Goal: Task Accomplishment & Management: Use online tool/utility

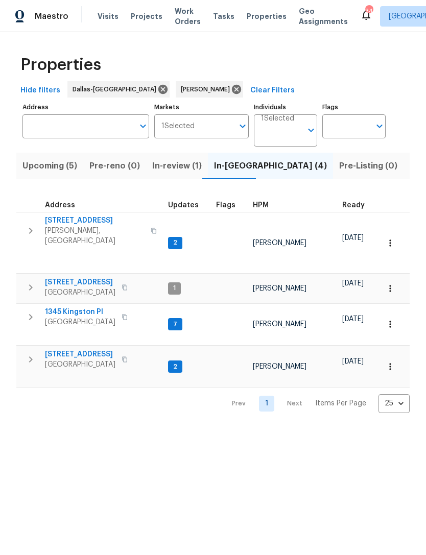
click at [180, 20] on span "Work Orders" at bounding box center [188, 16] width 26 height 20
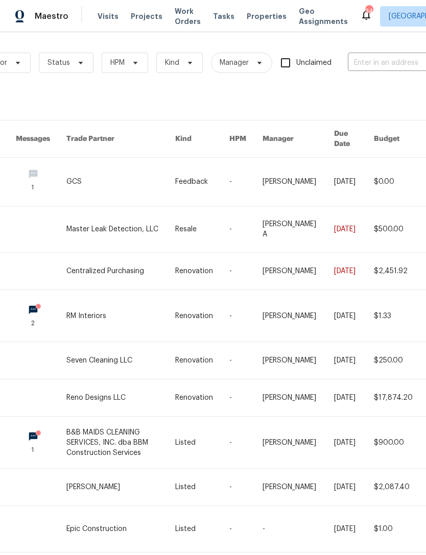
scroll to position [2, 102]
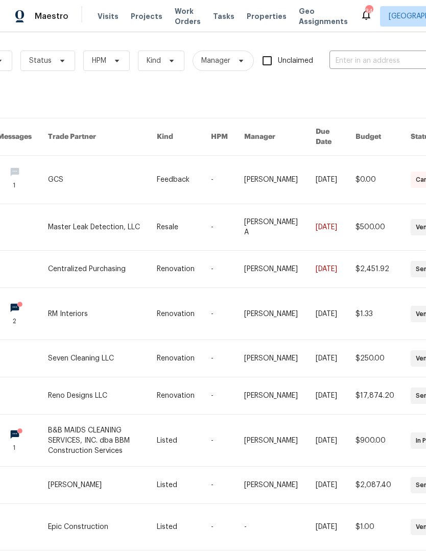
click at [380, 54] on input "text" at bounding box center [381, 61] width 102 height 16
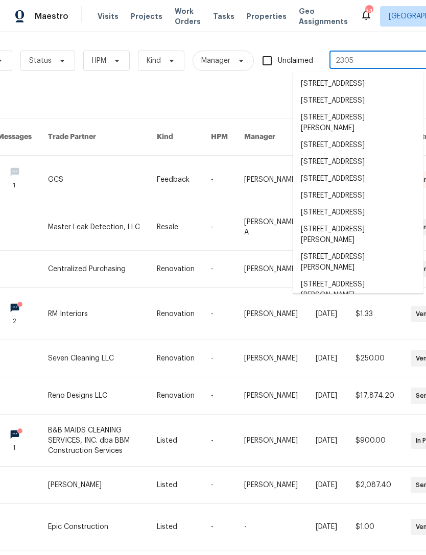
type input "2305 r"
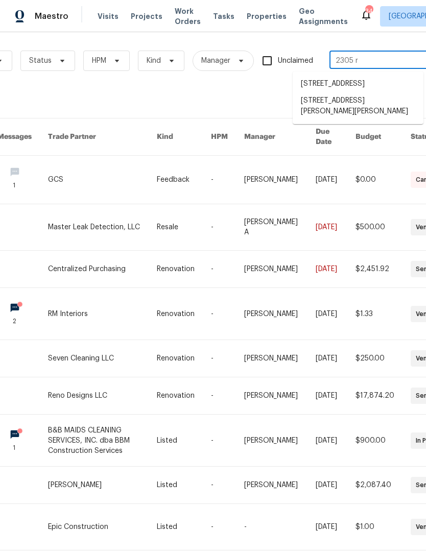
click at [374, 116] on li "[STREET_ADDRESS][PERSON_NAME][PERSON_NAME]" at bounding box center [358, 106] width 131 height 28
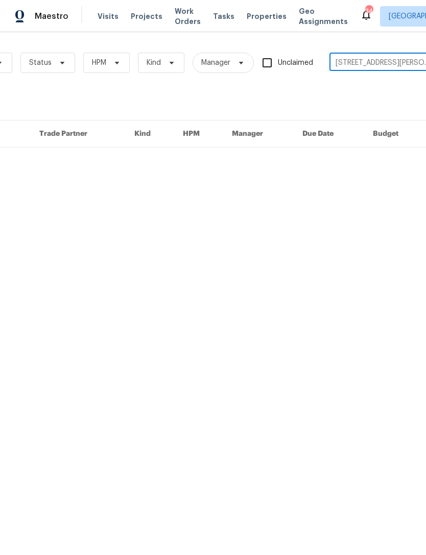
scroll to position [0, 102]
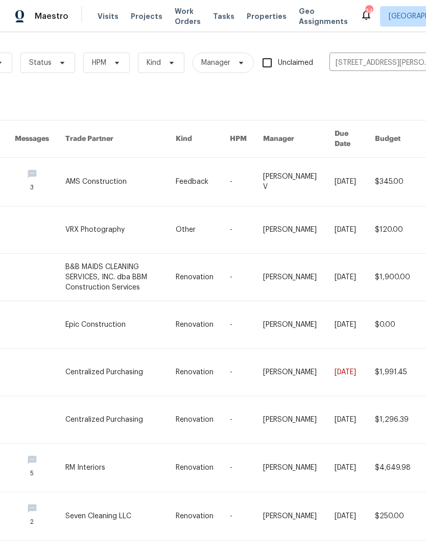
click at [105, 166] on link at bounding box center [120, 182] width 110 height 48
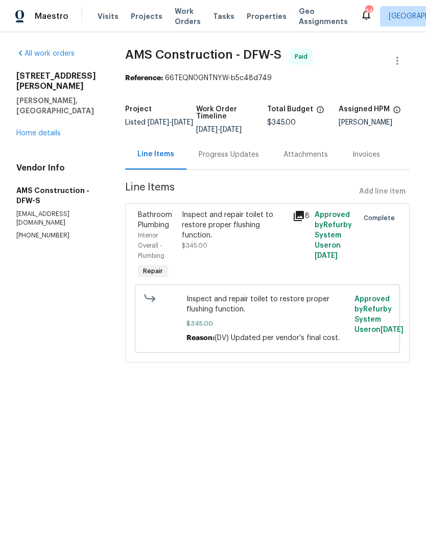
click at [60, 130] on link "Home details" at bounding box center [38, 133] width 44 height 7
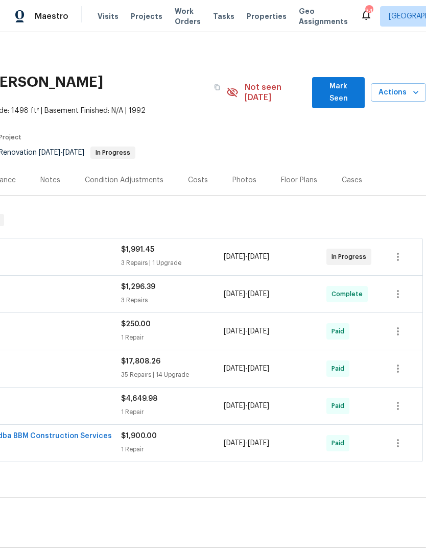
scroll to position [0, 152]
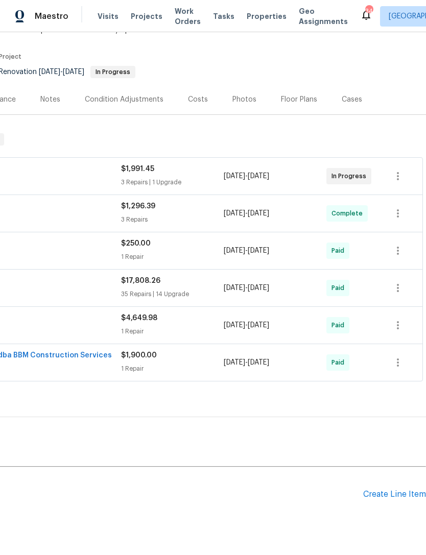
click at [407, 490] on div "Create Line Item" at bounding box center [394, 495] width 63 height 10
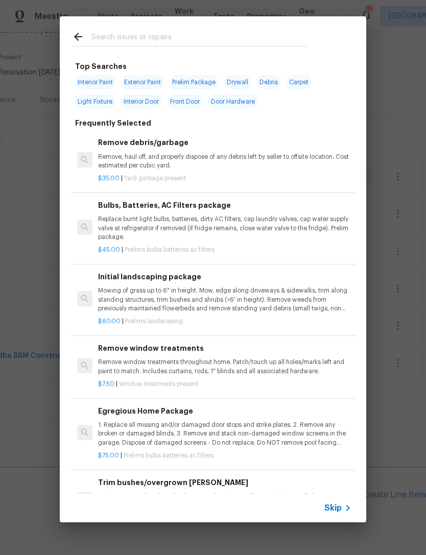
click at [201, 40] on input "text" at bounding box center [199, 38] width 217 height 15
type input "Fencing"
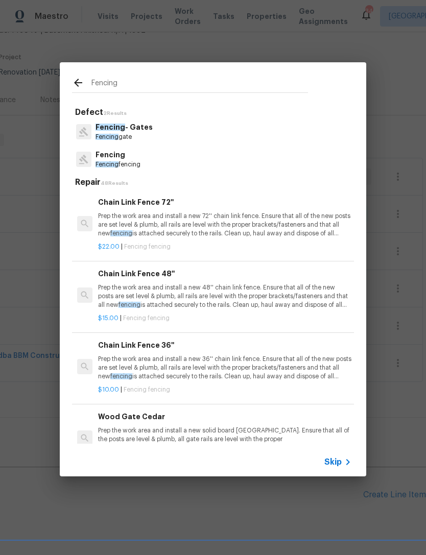
click at [132, 163] on p "Fencing fencing" at bounding box center [118, 164] width 45 height 9
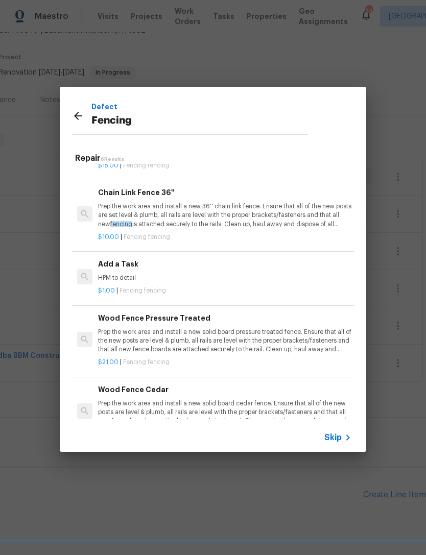
scroll to position [128, 0]
click at [237, 277] on p "HPM to detail" at bounding box center [224, 278] width 253 height 9
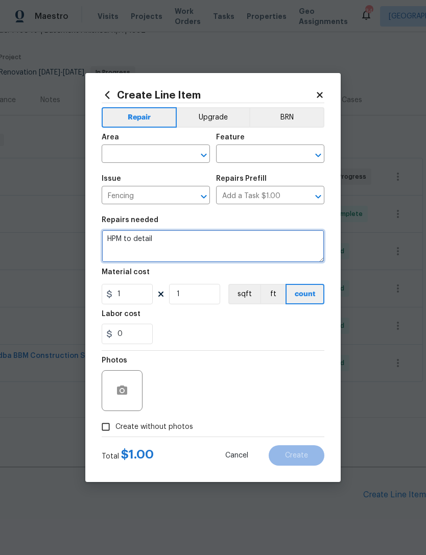
click at [178, 248] on textarea "HPM to detail" at bounding box center [213, 246] width 223 height 33
click at [177, 248] on textarea "HPM to detail" at bounding box center [213, 246] width 223 height 33
click at [194, 247] on textarea "HPM to detail" at bounding box center [213, 246] width 223 height 33
click at [197, 243] on textarea "HPM to detail" at bounding box center [213, 246] width 223 height 33
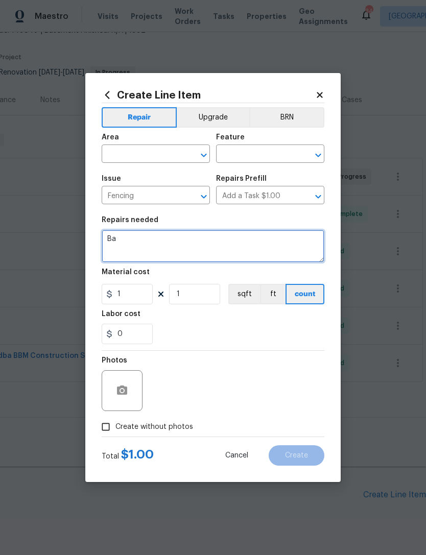
type textarea "B"
type textarea "Fence bid"
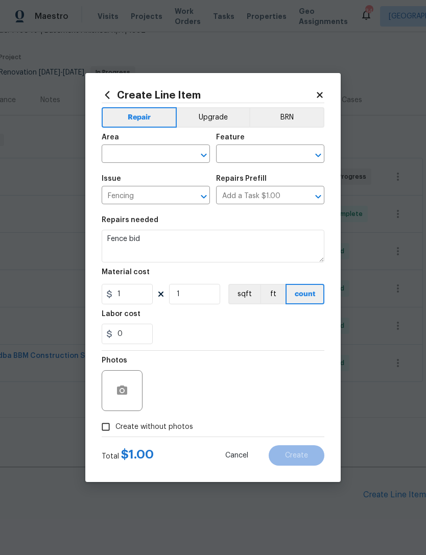
click at [148, 164] on span "Area ​" at bounding box center [156, 148] width 108 height 41
click at [150, 156] on input "text" at bounding box center [142, 155] width 80 height 16
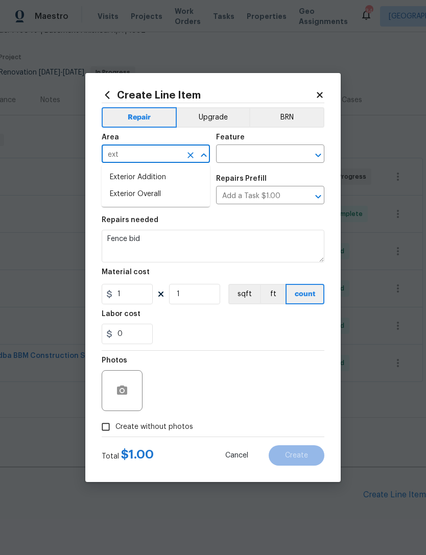
click at [176, 191] on li "Exterior Overall" at bounding box center [156, 194] width 108 height 17
type input "Exterior Overall"
click at [261, 153] on input "text" at bounding box center [256, 155] width 80 height 16
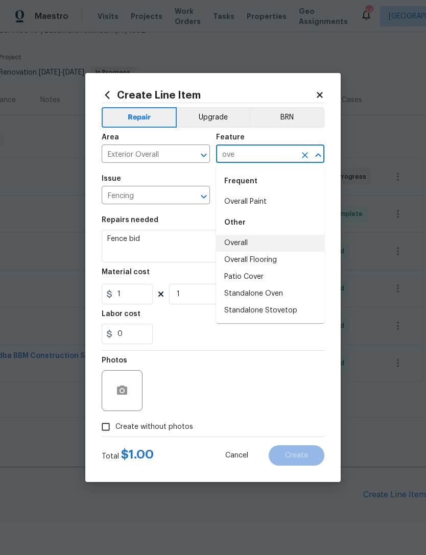
click at [271, 238] on li "Overall" at bounding box center [270, 243] width 108 height 17
type input "Overall"
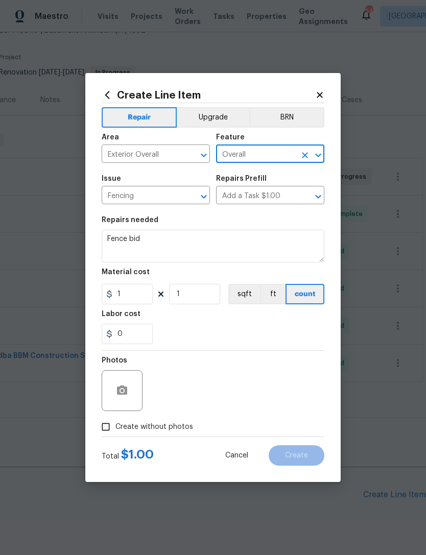
click at [236, 350] on section "Repairs needed Fence bid Material cost 1 1 sqft ft count Labor cost 0" at bounding box center [213, 281] width 223 height 140
click at [165, 432] on span "Create without photos" at bounding box center [154, 427] width 78 height 11
click at [115, 432] on input "Create without photos" at bounding box center [105, 427] width 19 height 19
checkbox input "true"
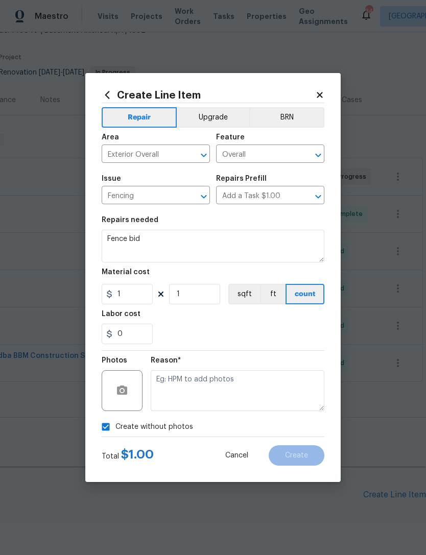
scroll to position [27, 0]
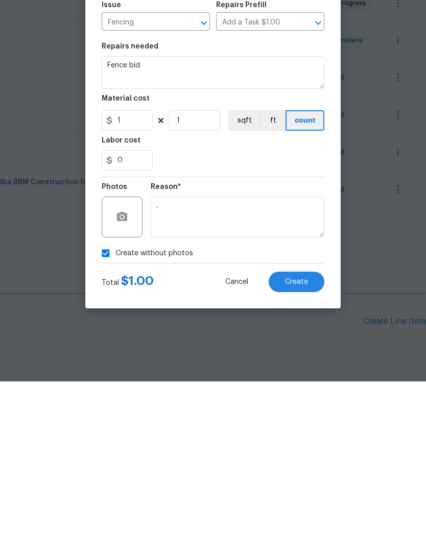
type textarea "."
click at [297, 446] on button "Create" at bounding box center [297, 456] width 56 height 20
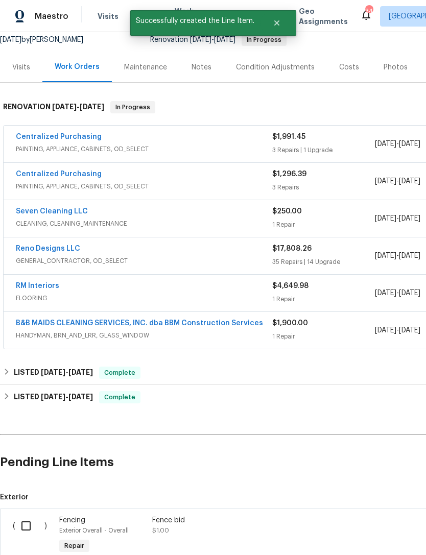
scroll to position [113, 0]
click at [18, 515] on input "checkbox" at bounding box center [29, 525] width 29 height 21
checkbox input "true"
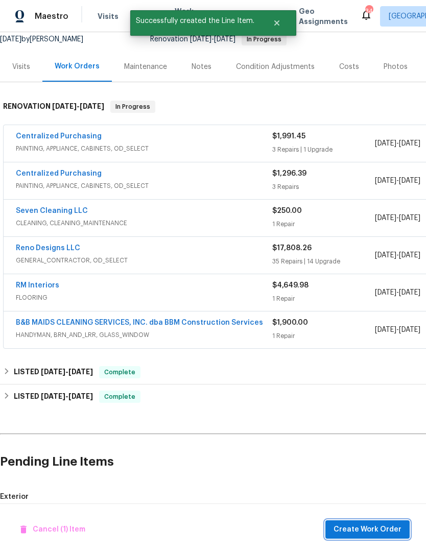
click at [391, 530] on span "Create Work Order" at bounding box center [368, 530] width 68 height 13
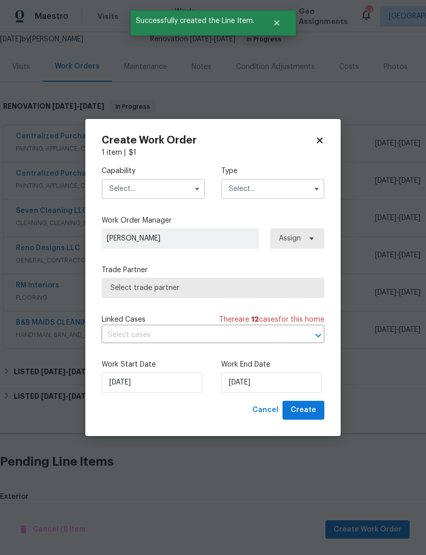
click at [177, 189] on input "text" at bounding box center [153, 189] width 103 height 20
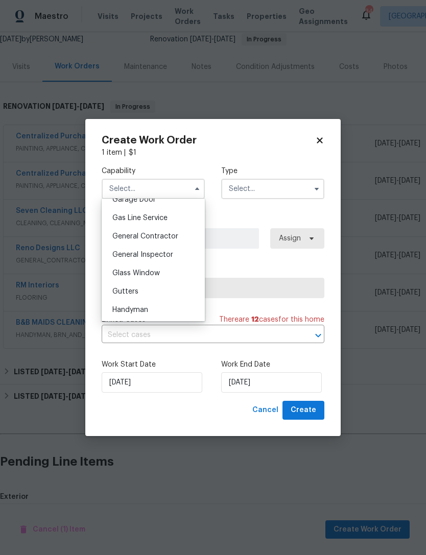
scroll to position [459, 0]
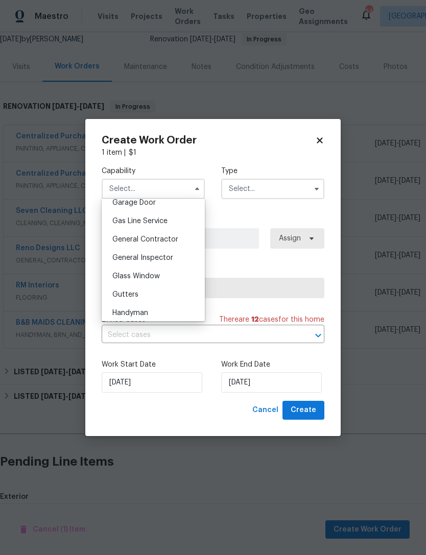
click at [186, 243] on div "General Contractor" at bounding box center [153, 239] width 98 height 18
type input "General Contractor"
click at [288, 192] on input "text" at bounding box center [272, 189] width 103 height 20
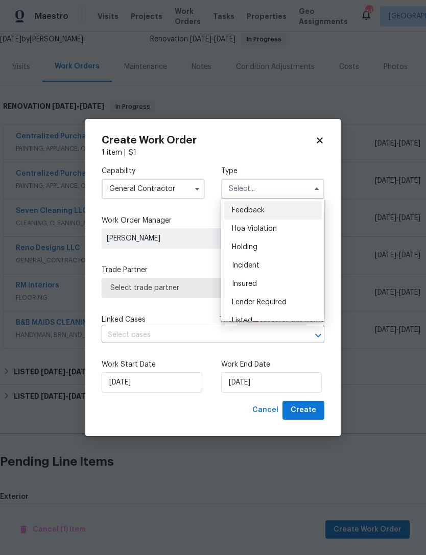
click at [281, 317] on div "Listed" at bounding box center [273, 321] width 98 height 18
type input "Listed"
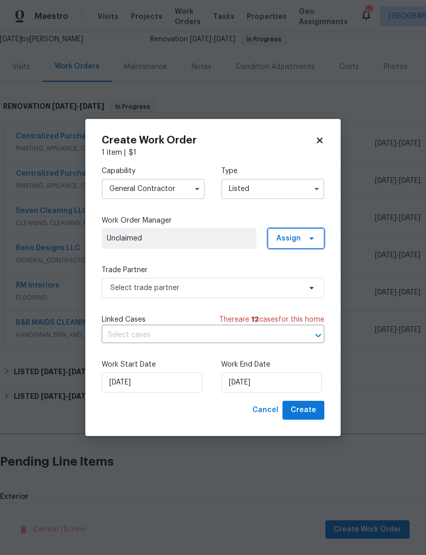
click at [307, 236] on span at bounding box center [310, 239] width 11 height 8
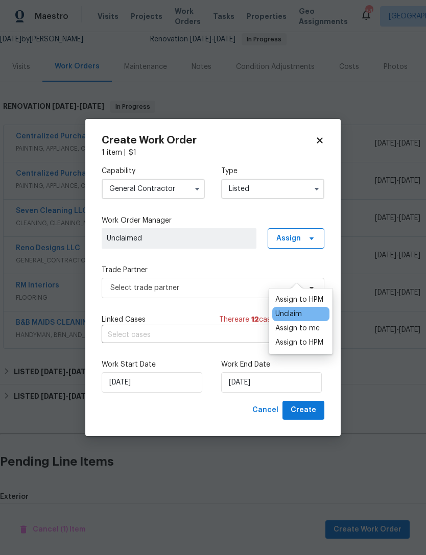
click at [301, 295] on div "Assign to HPM" at bounding box center [299, 300] width 48 height 10
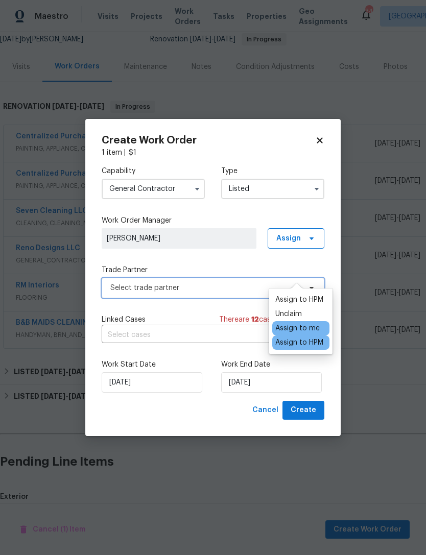
click at [226, 292] on span "Select trade partner" at bounding box center [205, 288] width 191 height 10
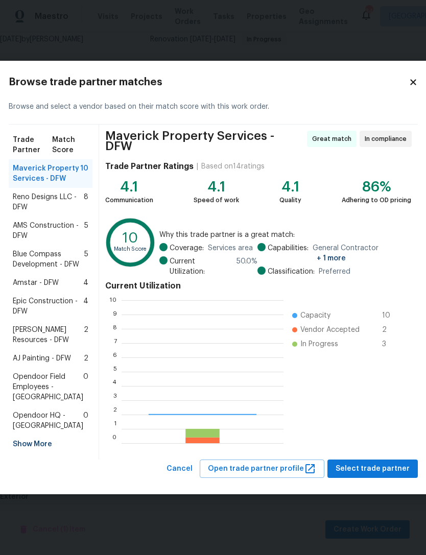
scroll to position [143, 162]
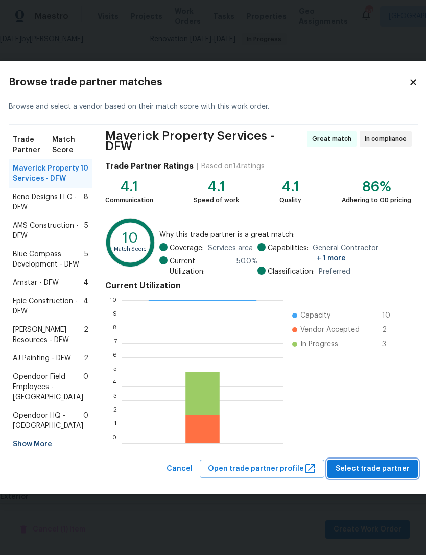
click at [391, 479] on button "Select trade partner" at bounding box center [373, 469] width 90 height 19
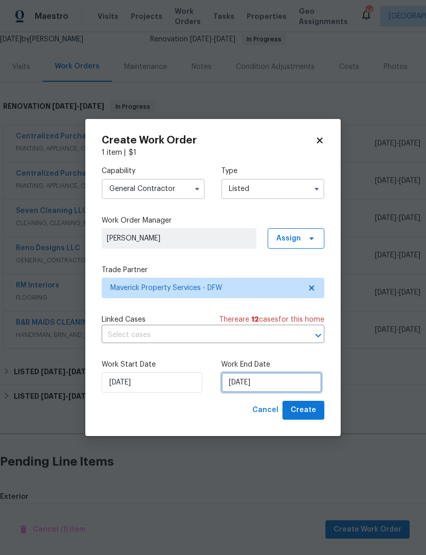
click at [292, 382] on input "[DATE]" at bounding box center [271, 383] width 101 height 20
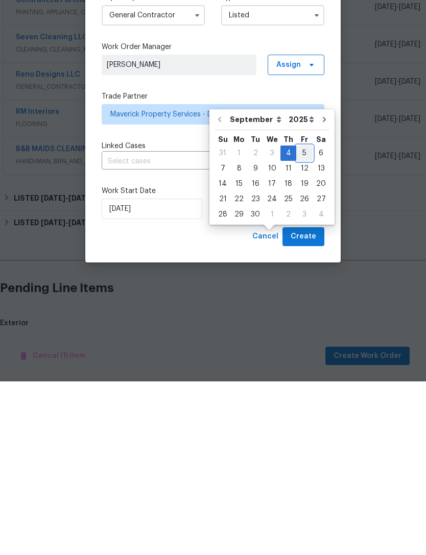
click at [299, 320] on div "5" at bounding box center [304, 327] width 16 height 14
type input "[DATE]"
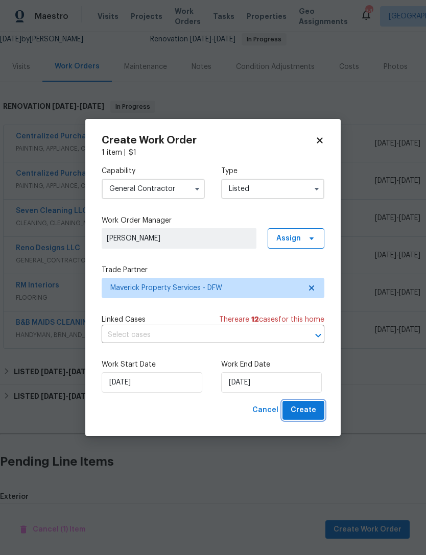
click at [298, 409] on span "Create" at bounding box center [304, 410] width 26 height 13
checkbox input "false"
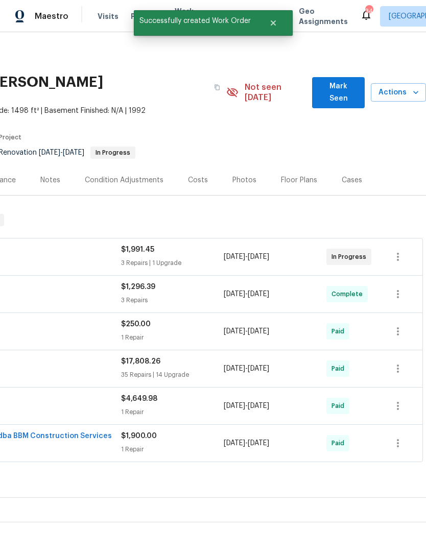
scroll to position [0, 151]
click at [401, 251] on icon "button" at bounding box center [398, 257] width 12 height 12
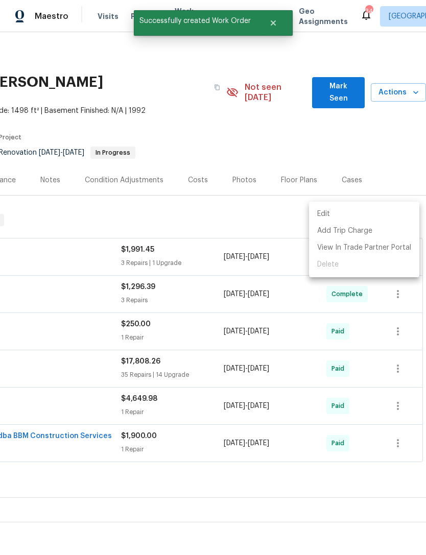
click at [344, 477] on div at bounding box center [213, 277] width 426 height 555
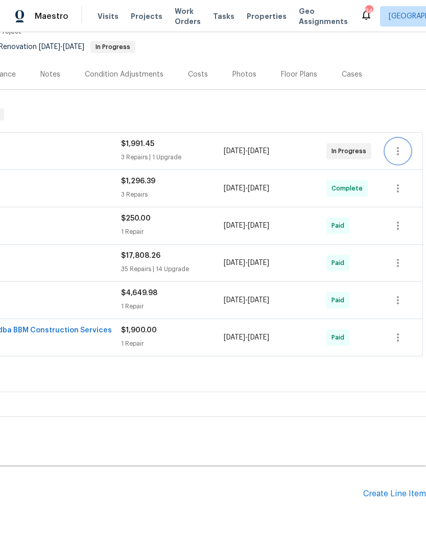
scroll to position [105, 152]
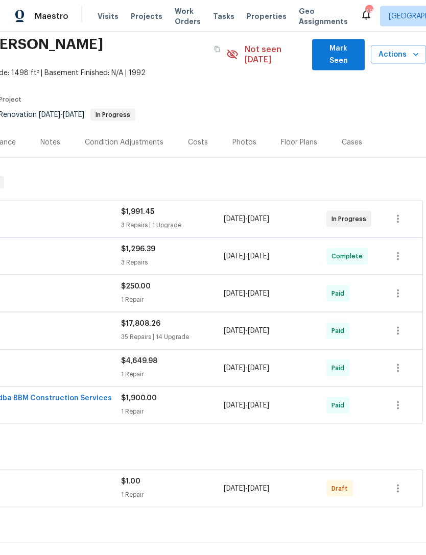
scroll to position [23, 0]
click at [400, 482] on icon "button" at bounding box center [398, 488] width 12 height 12
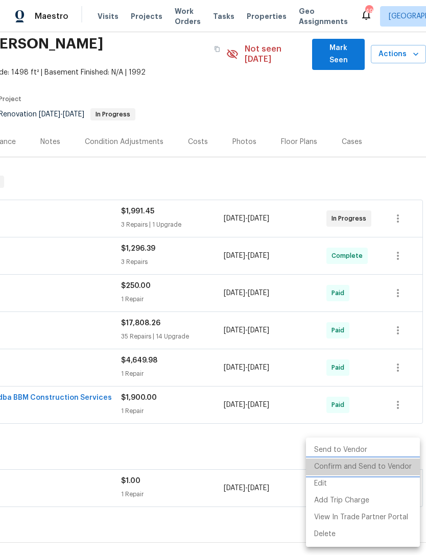
click at [389, 464] on li "Confirm and Send to Vendor" at bounding box center [363, 467] width 114 height 17
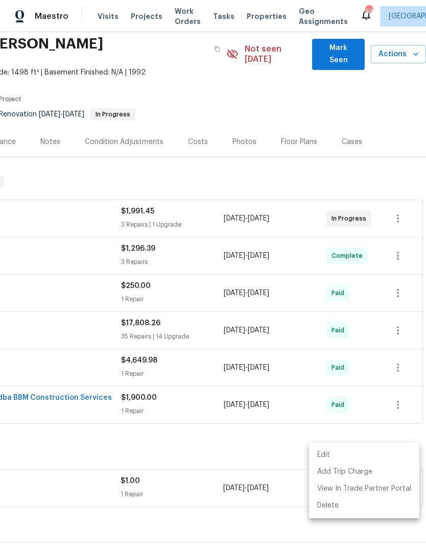
click at [272, 495] on div at bounding box center [213, 277] width 426 height 555
